Goal: Task Accomplishment & Management: Complete application form

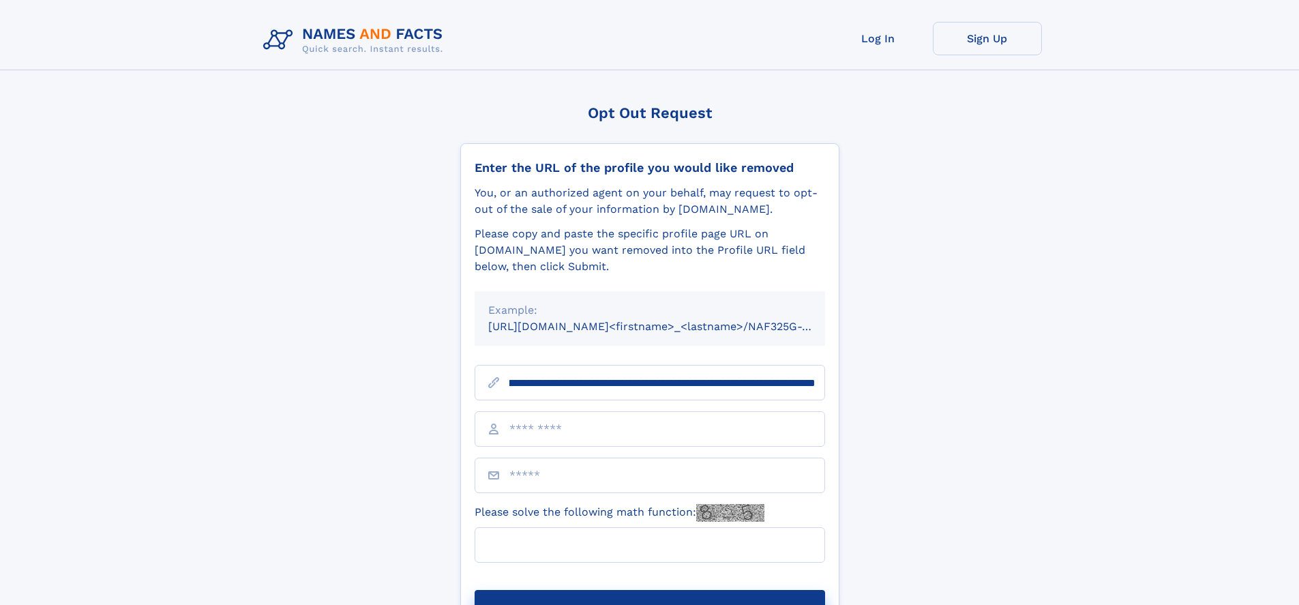
scroll to position [0, 160]
type input "**********"
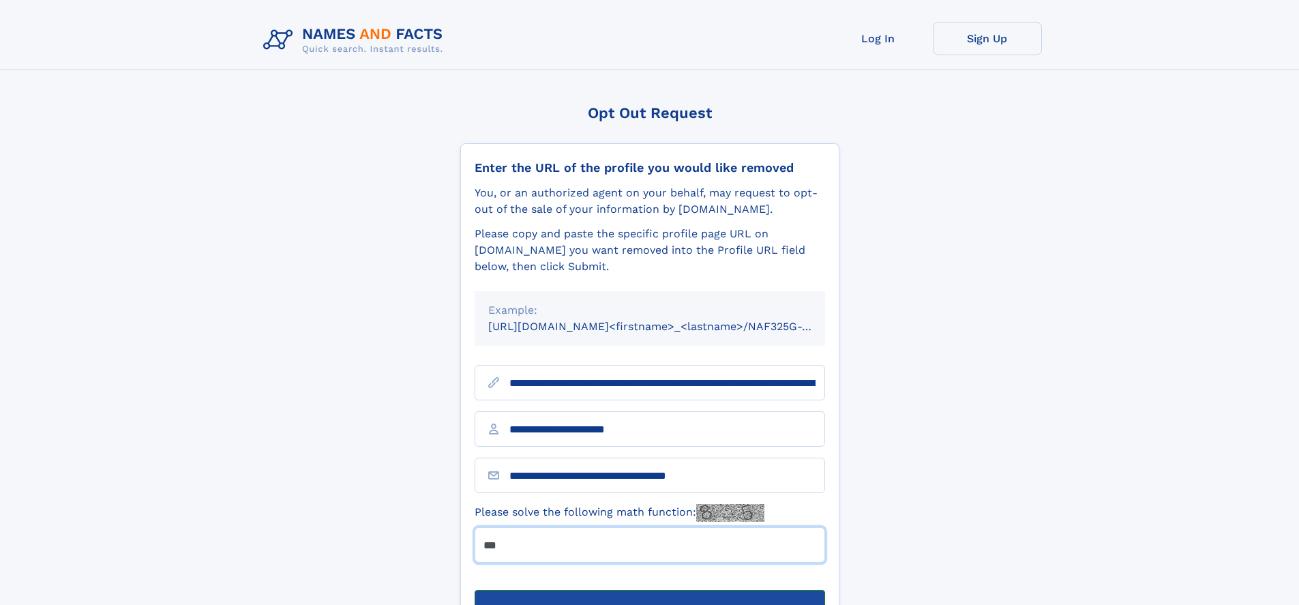
type input "***"
click at [649, 590] on button "Submit Opt Out Request" at bounding box center [649, 612] width 350 height 44
